Goal: Information Seeking & Learning: Learn about a topic

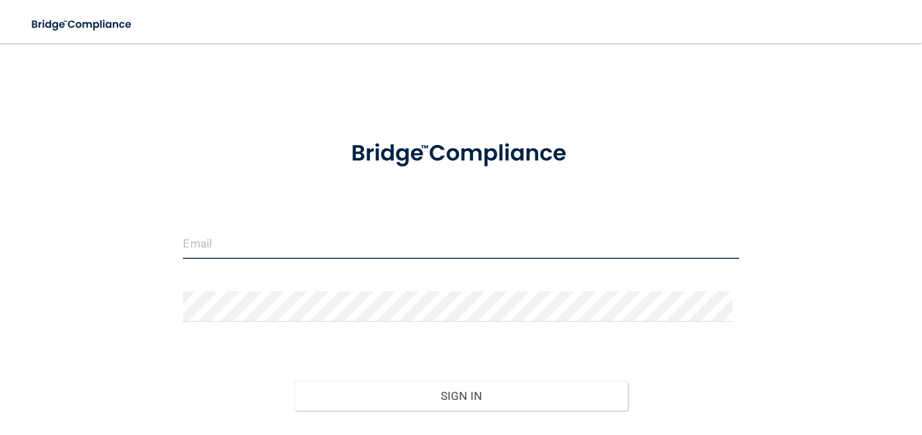
click at [216, 236] on input "email" at bounding box center [461, 244] width 556 height 30
type input "[EMAIL_ADDRESS][DOMAIN_NAME]"
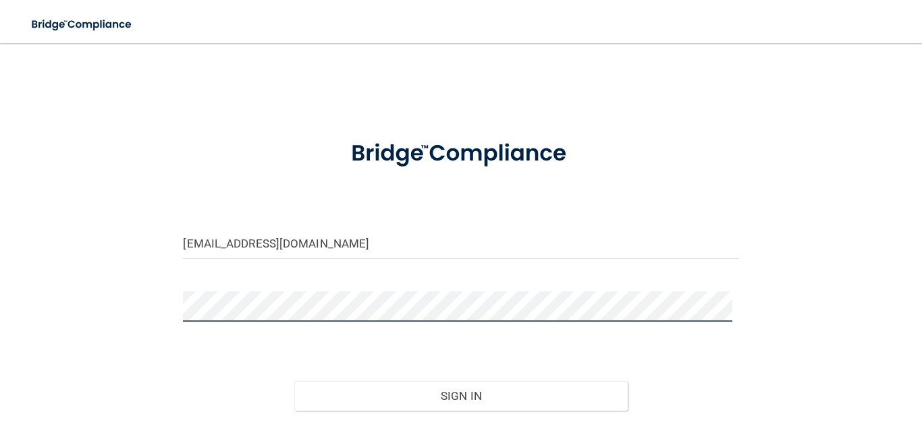
click at [294, 381] on button "Sign In" at bounding box center [461, 396] width 334 height 30
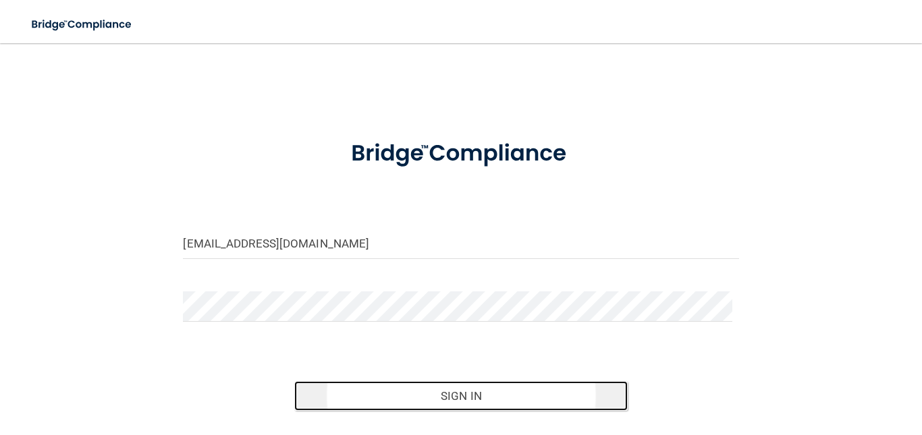
click at [454, 397] on button "Sign In" at bounding box center [461, 396] width 334 height 30
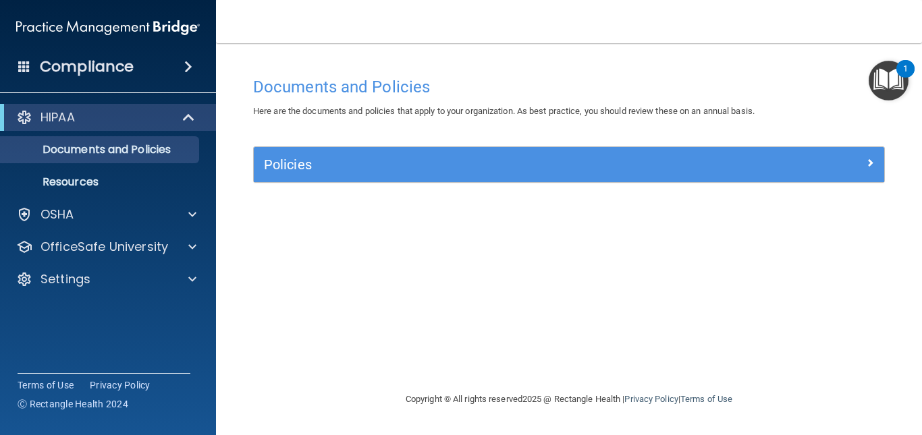
click at [186, 66] on span at bounding box center [188, 67] width 8 height 16
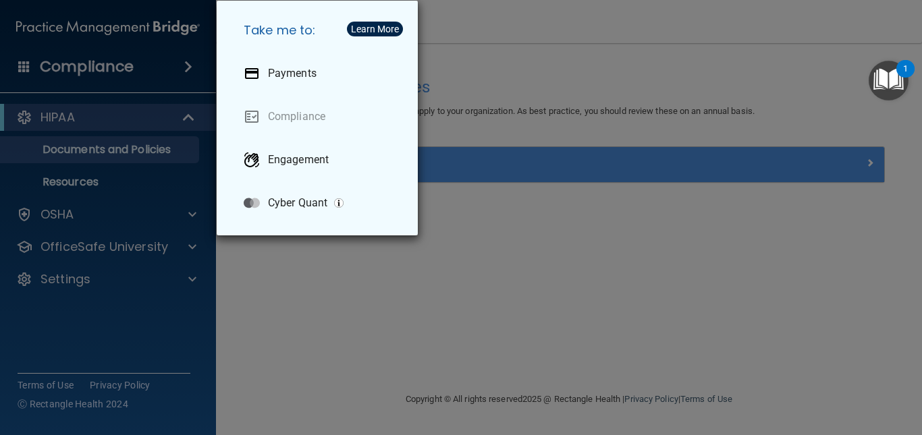
click at [151, 268] on div "Take me to: Payments Compliance Engagement Cyber Quant" at bounding box center [461, 217] width 922 height 435
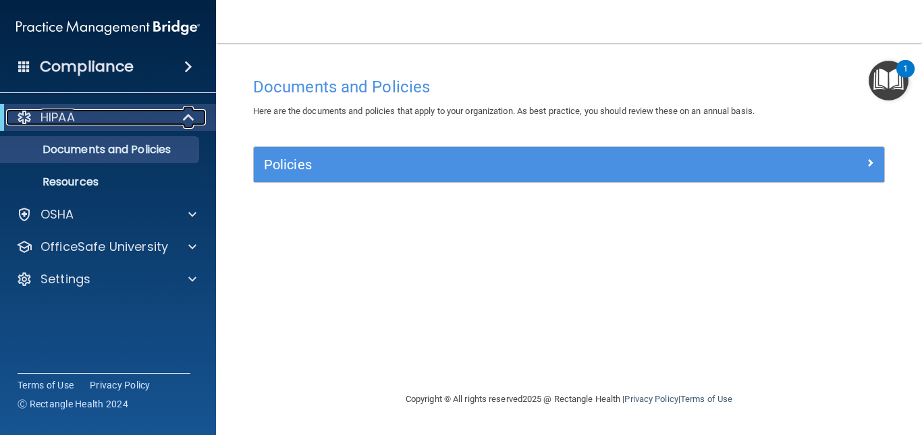
click at [186, 115] on span at bounding box center [189, 117] width 11 height 16
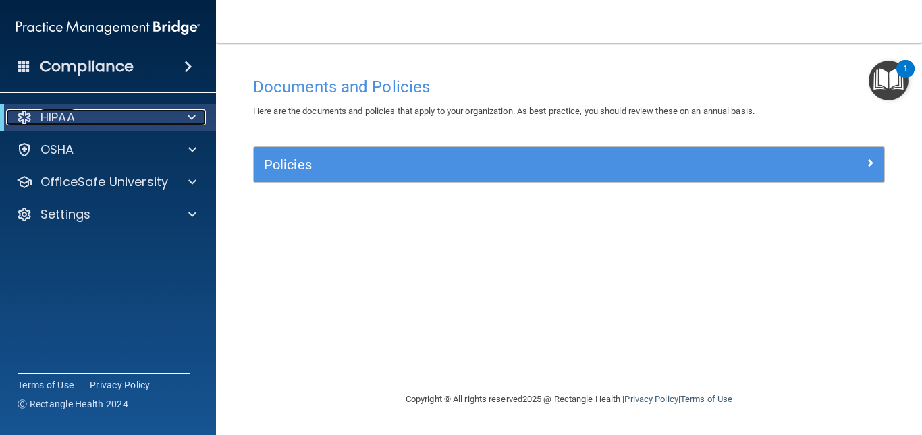
click at [190, 113] on span at bounding box center [192, 117] width 8 height 16
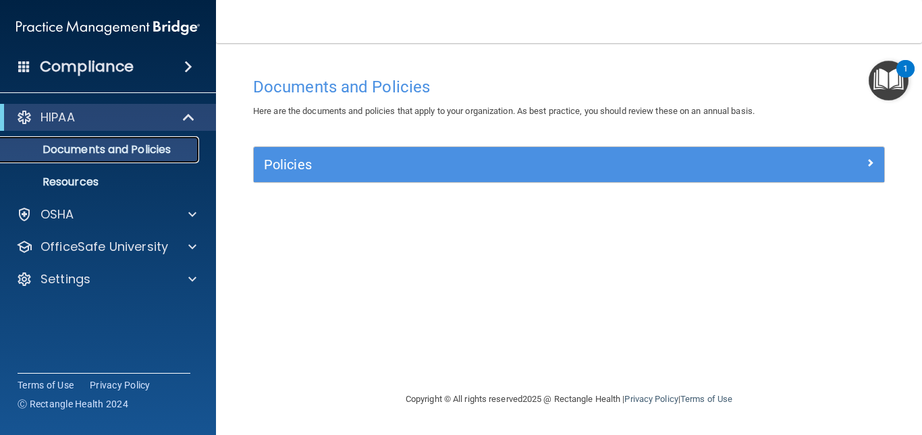
click at [125, 155] on p "Documents and Policies" at bounding box center [101, 150] width 184 height 14
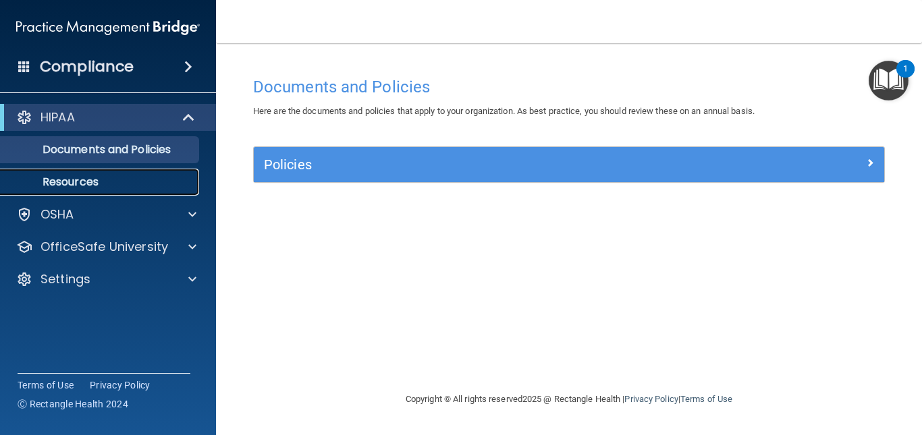
click at [87, 180] on p "Resources" at bounding box center [101, 183] width 184 height 14
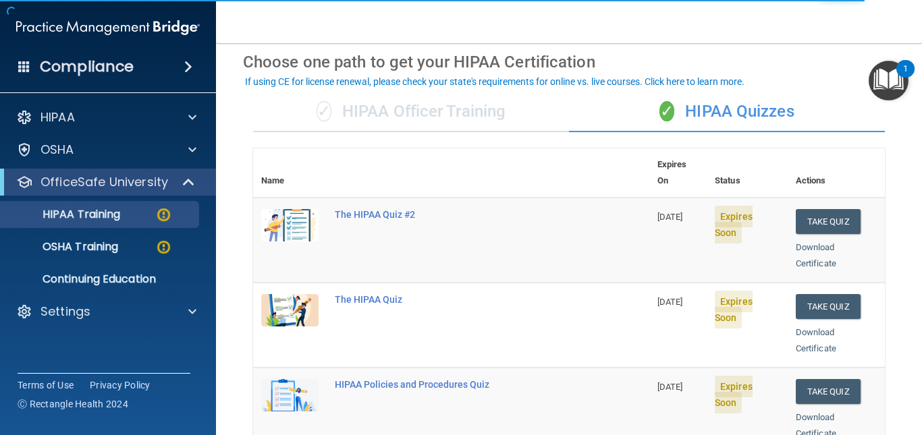
scroll to position [68, 0]
